Goal: Task Accomplishment & Management: Use online tool/utility

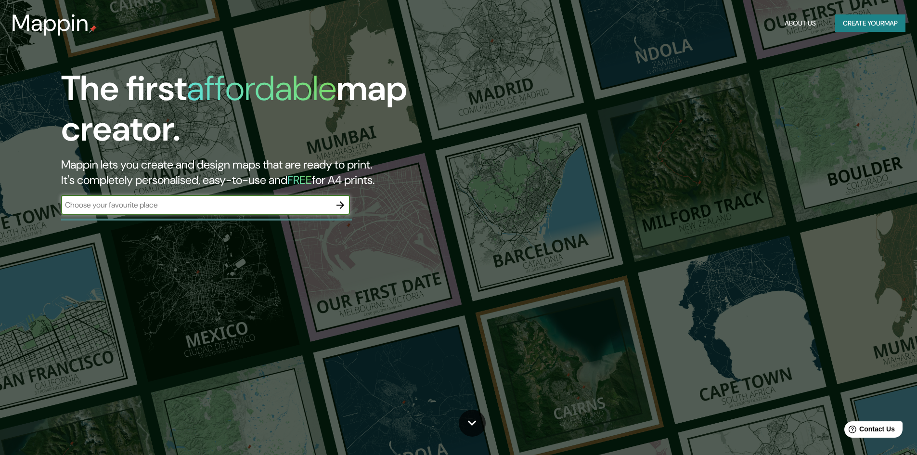
click at [250, 201] on input "text" at bounding box center [195, 204] width 269 height 11
type input "europe"
click at [332, 198] on div at bounding box center [340, 204] width 19 height 19
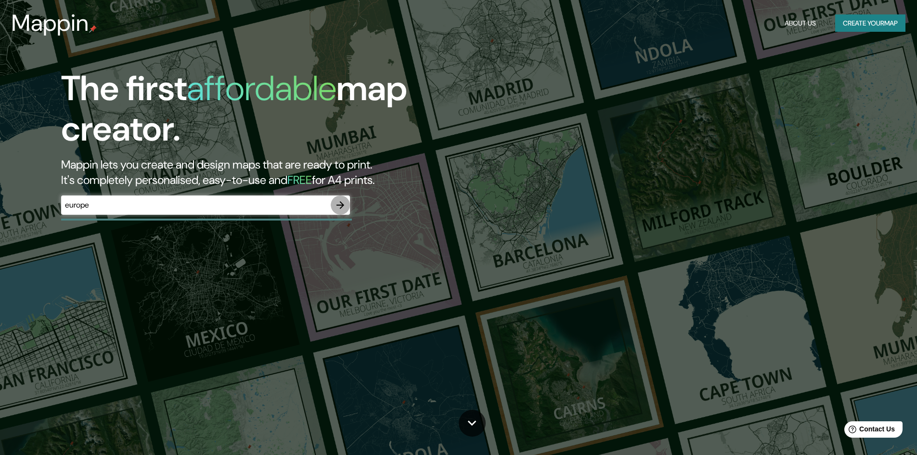
click at [331, 204] on button "button" at bounding box center [340, 204] width 19 height 19
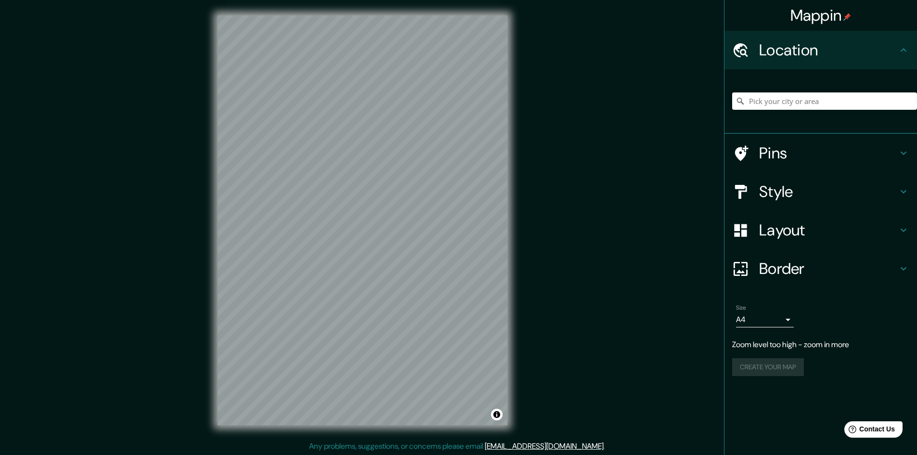
scroll to position [1, 0]
click at [793, 60] on div "Location" at bounding box center [820, 50] width 192 height 38
click at [772, 94] on input "Pick your city or area" at bounding box center [824, 100] width 185 height 17
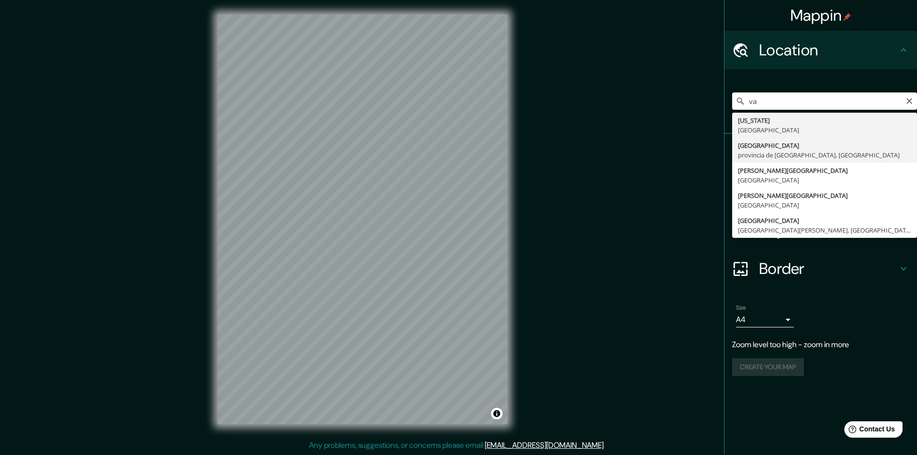
type input "[GEOGRAPHIC_DATA], [GEOGRAPHIC_DATA], [GEOGRAPHIC_DATA]"
